Goal: Check status: Check status

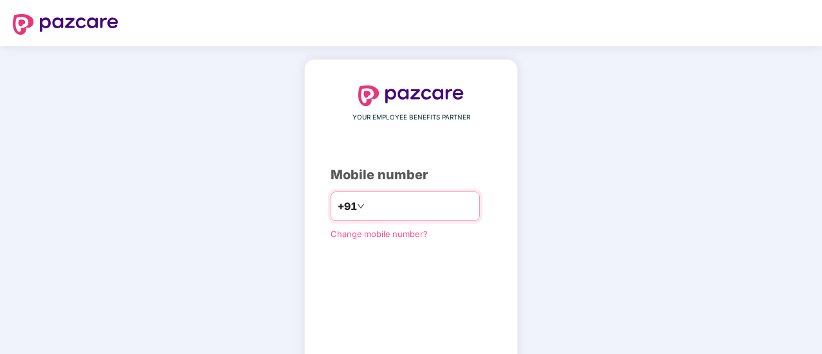
type input "**********"
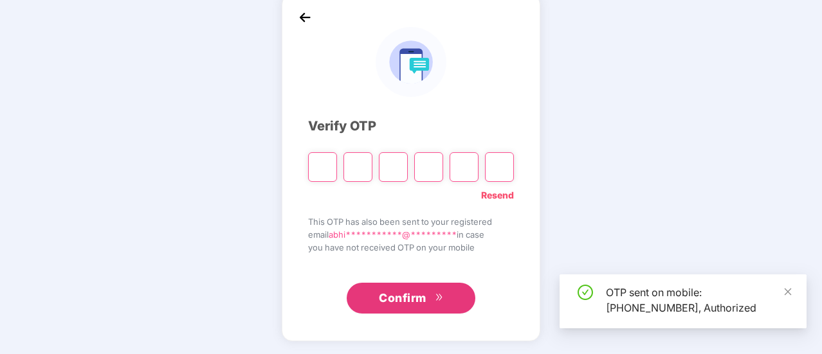
scroll to position [64, 0]
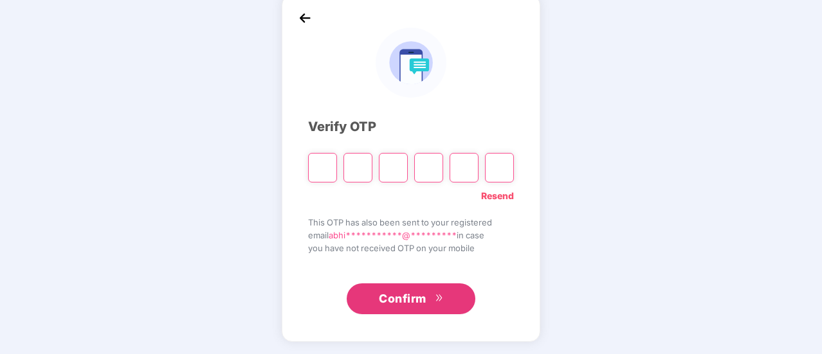
type input "*"
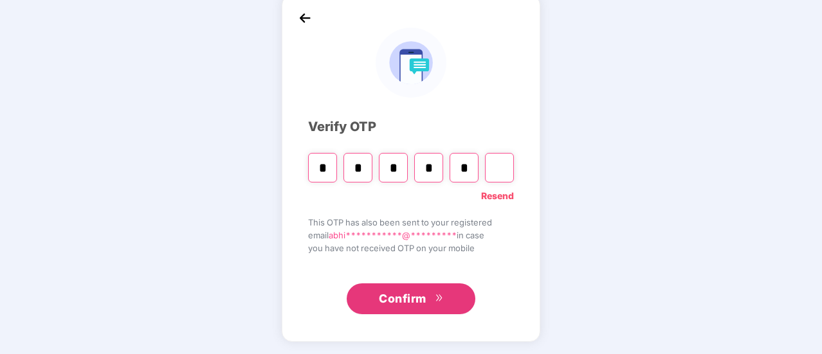
type input "*"
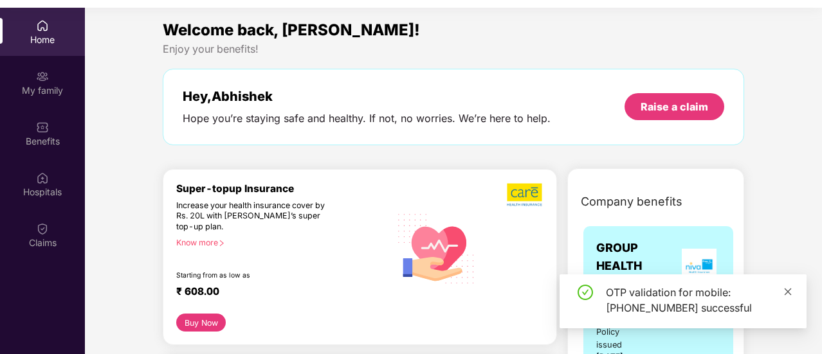
click at [789, 291] on icon "close" at bounding box center [787, 291] width 9 height 9
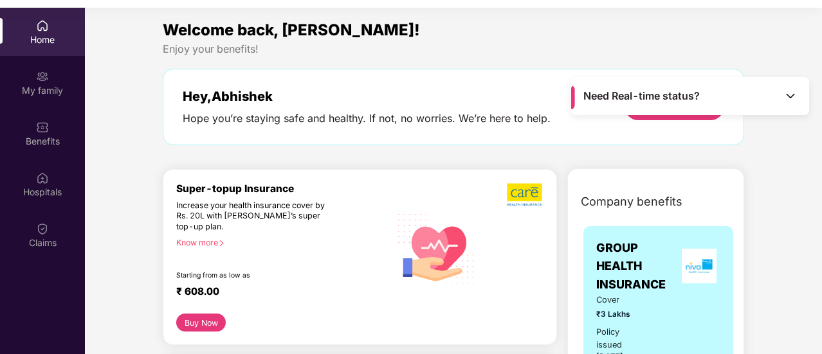
scroll to position [310, 0]
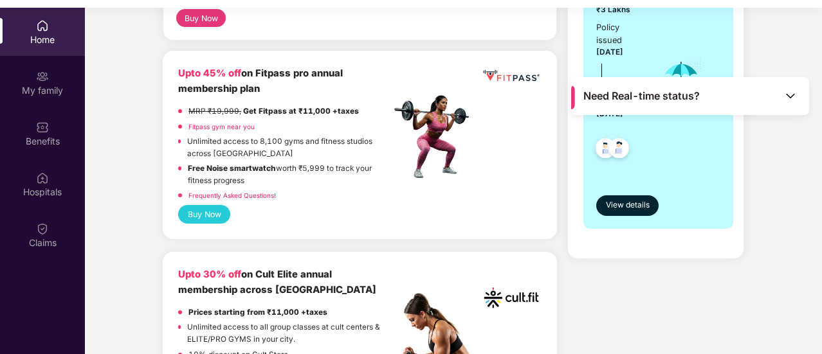
scroll to position [284, 0]
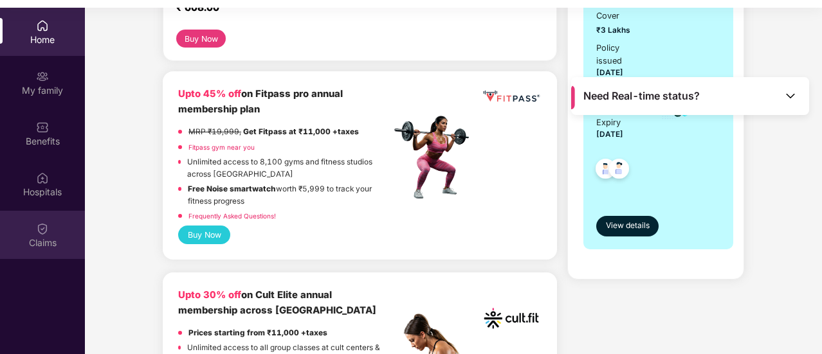
click at [37, 228] on img at bounding box center [42, 228] width 13 height 13
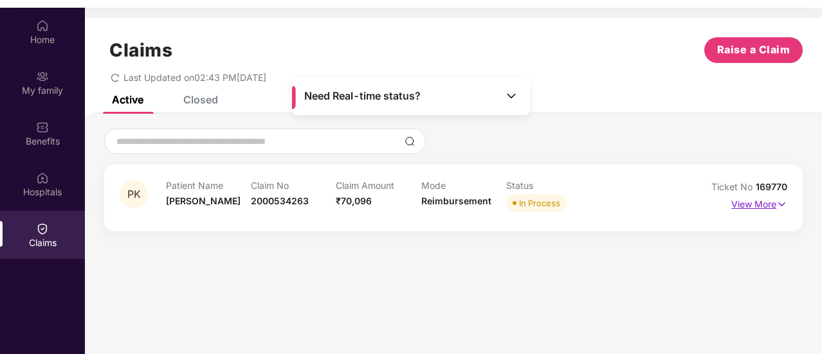
click at [760, 203] on p "View More" at bounding box center [759, 202] width 56 height 17
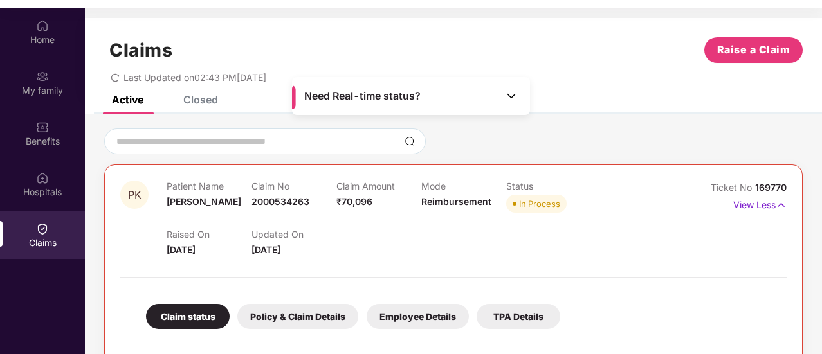
scroll to position [72, 0]
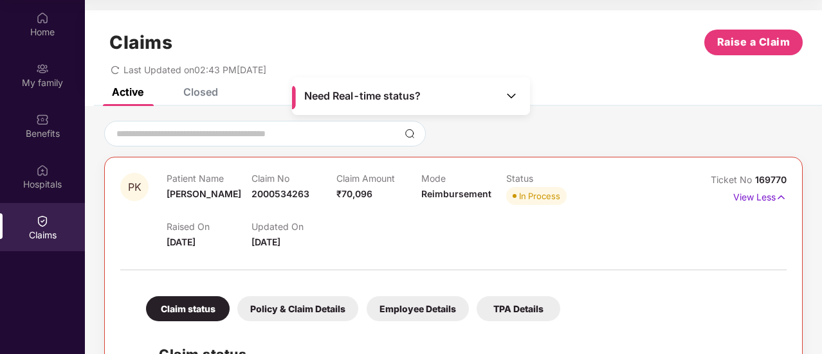
click at [330, 266] on div at bounding box center [453, 263] width 666 height 27
click at [437, 243] on div "Raised On [DATE] Updated On [DATE]" at bounding box center [421, 228] width 509 height 41
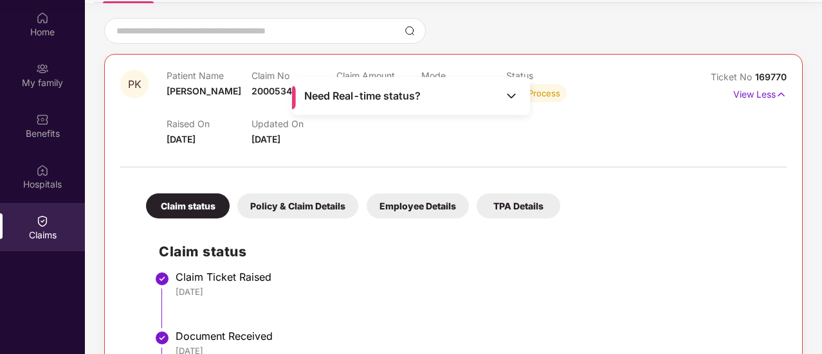
scroll to position [102, 0]
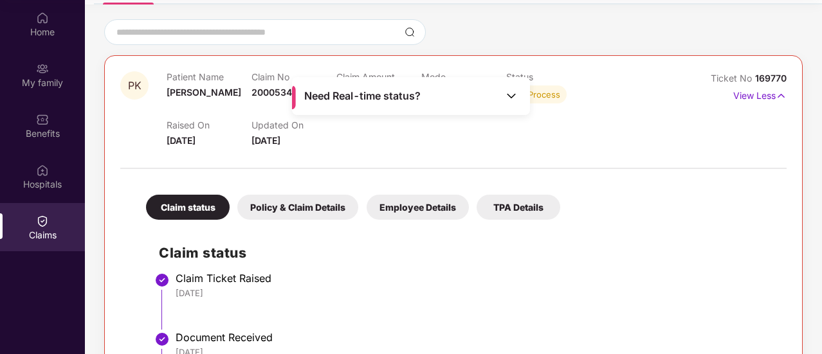
click at [282, 212] on div "Policy & Claim Details" at bounding box center [297, 207] width 121 height 25
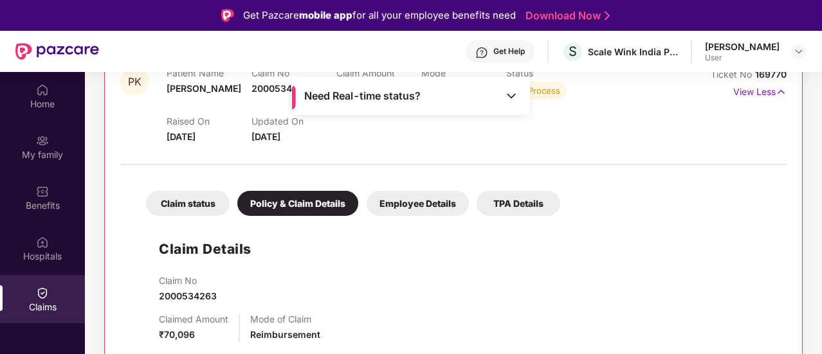
scroll to position [231, 0]
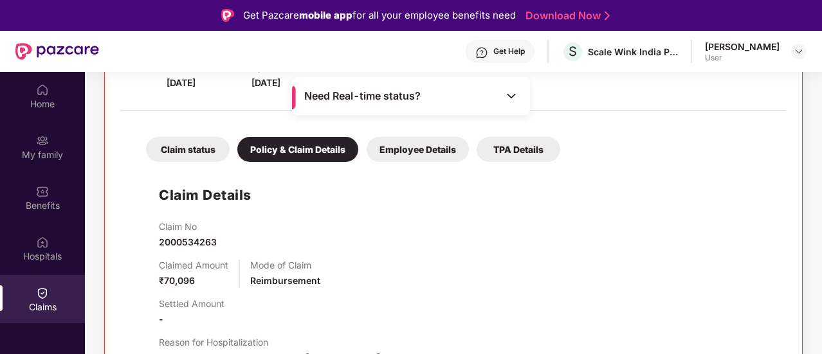
click at [507, 153] on div "TPA Details" at bounding box center [518, 149] width 84 height 25
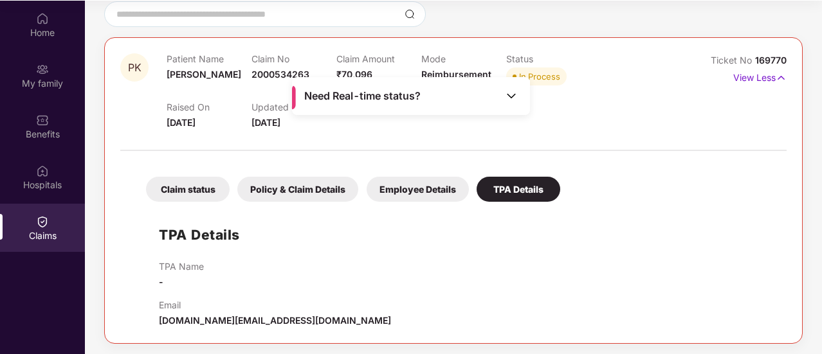
scroll to position [121, 0]
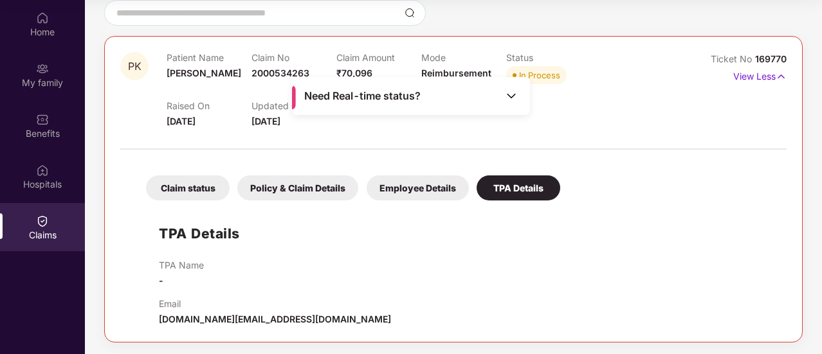
click at [184, 192] on div "Claim status" at bounding box center [188, 188] width 84 height 25
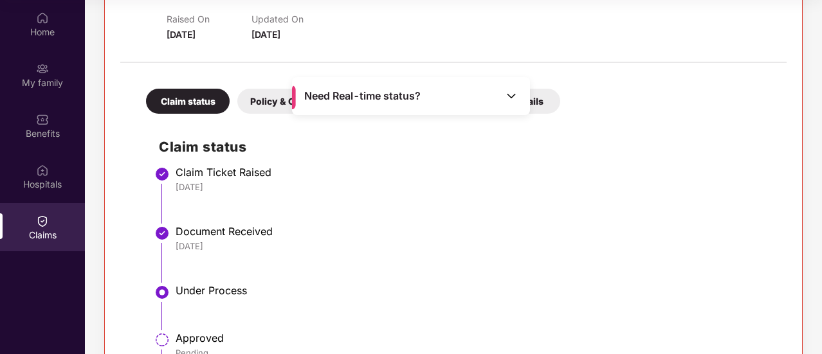
scroll to position [153, 0]
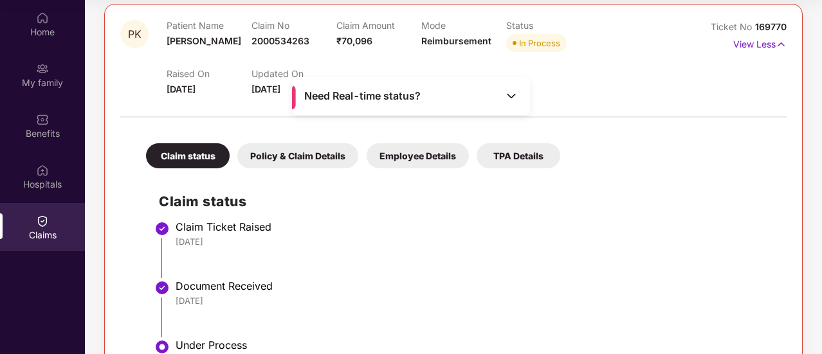
click at [816, 237] on div "PK Patient Name [PERSON_NAME] Claim No 2000534263 Claim Amount ₹70,096 Mode Rei…" at bounding box center [453, 232] width 737 height 529
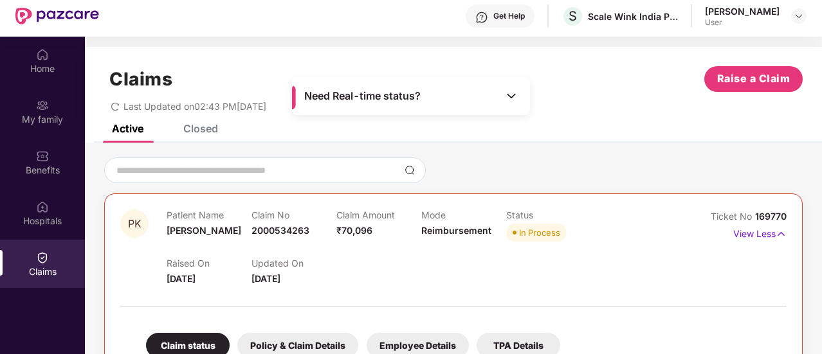
scroll to position [21, 0]
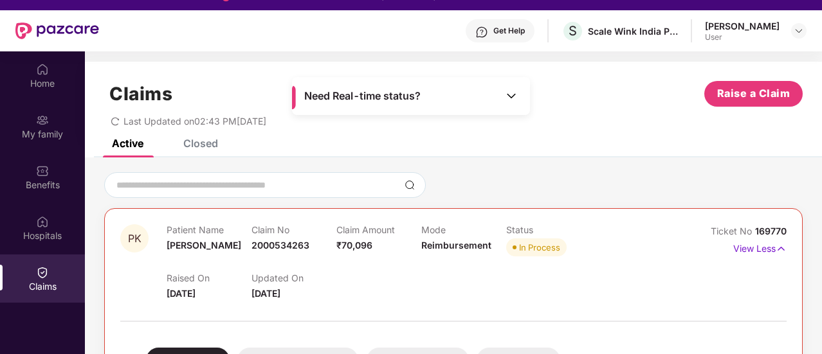
click at [512, 95] on img at bounding box center [511, 95] width 13 height 13
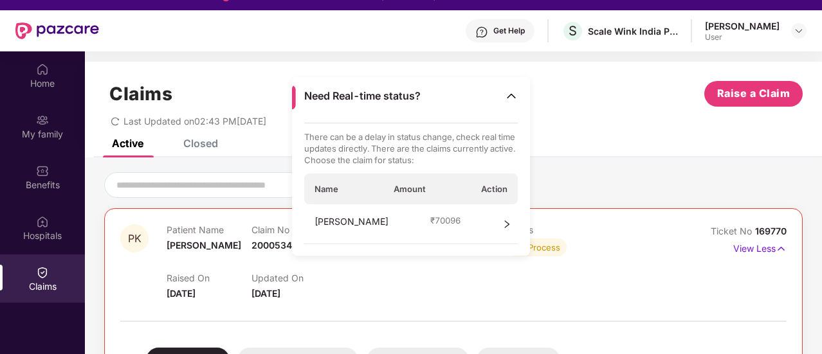
click at [509, 223] on icon "right" at bounding box center [506, 224] width 9 height 9
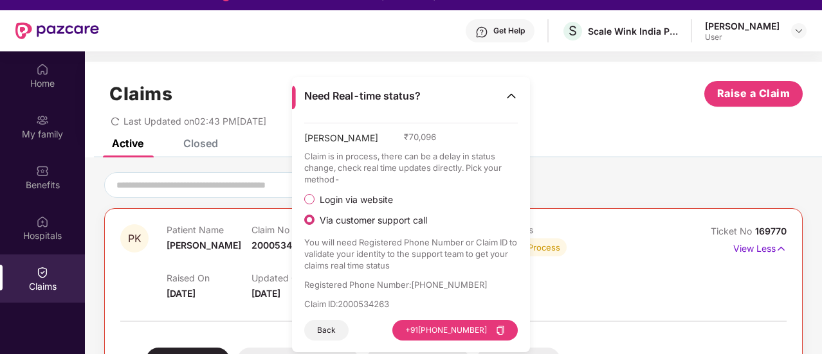
click at [601, 131] on div "Claims Raise a Claim Last Updated on 02:43 PM[DATE]" at bounding box center [453, 101] width 737 height 78
click at [512, 199] on label "Login via website" at bounding box center [408, 199] width 209 height 13
click at [514, 186] on div "[PERSON_NAME] ₹ 70,096 Claim is in process, there can be a delay in status chan…" at bounding box center [411, 232] width 214 height 218
click at [500, 331] on icon "copy" at bounding box center [500, 330] width 9 height 9
click at [580, 100] on div "Claims Raise a Claim" at bounding box center [453, 94] width 698 height 26
